Goal: Information Seeking & Learning: Learn about a topic

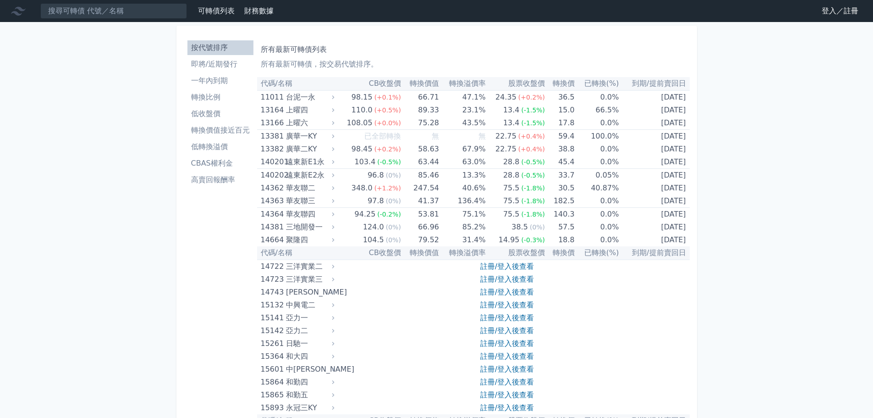
click at [822, 8] on link "登入／註冊" at bounding box center [839, 11] width 51 height 15
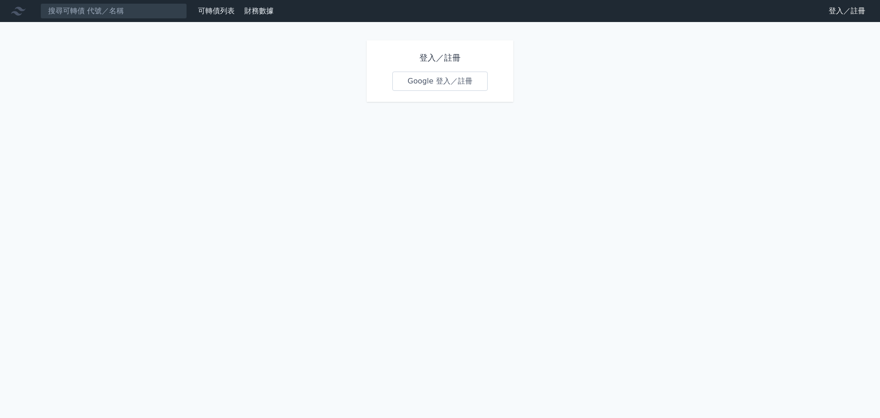
drag, startPoint x: 411, startPoint y: 79, endPoint x: 417, endPoint y: 75, distance: 7.9
click at [412, 79] on link "Google 登入／註冊" at bounding box center [439, 81] width 95 height 19
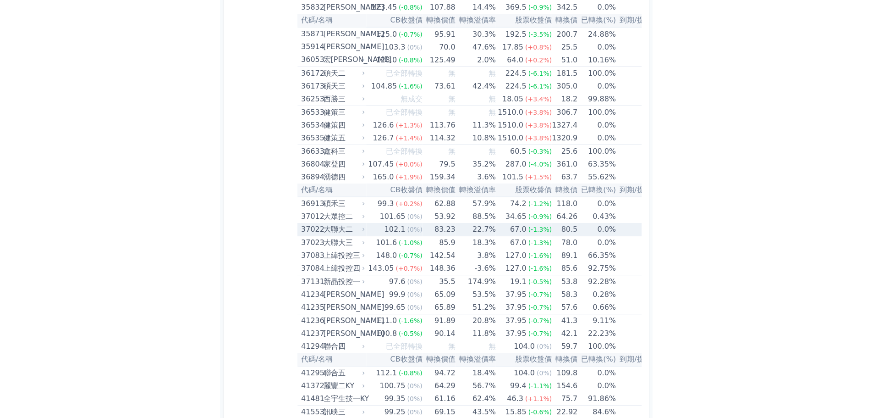
scroll to position [2246, 0]
